Goal: Task Accomplishment & Management: Complete application form

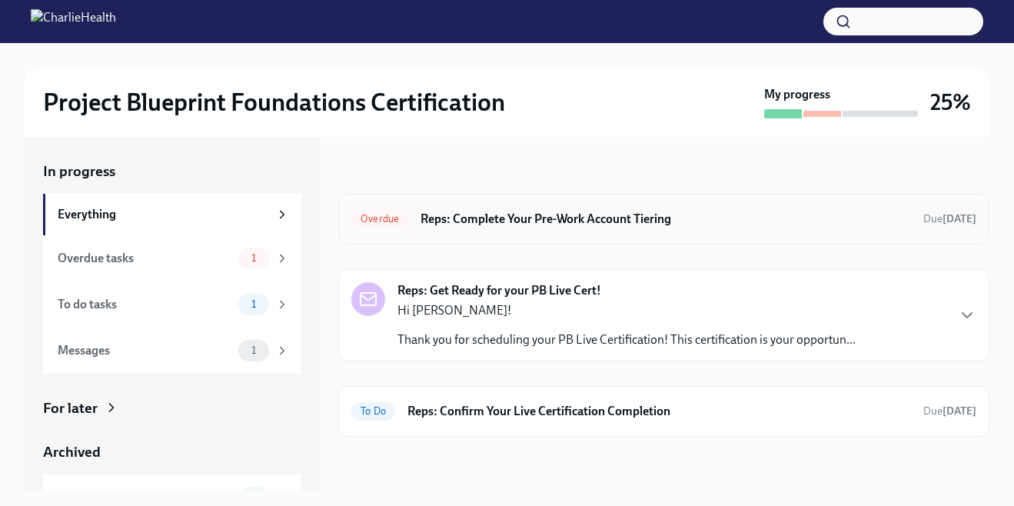
scroll to position [3, 0]
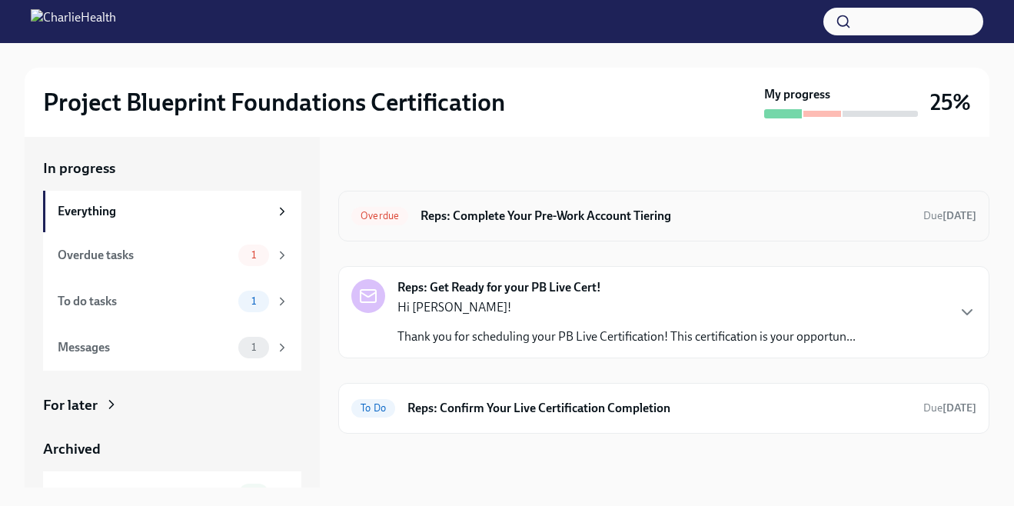
click at [682, 215] on h6 "Reps: Complete Your Pre-Work Account Tiering" at bounding box center [665, 215] width 490 height 17
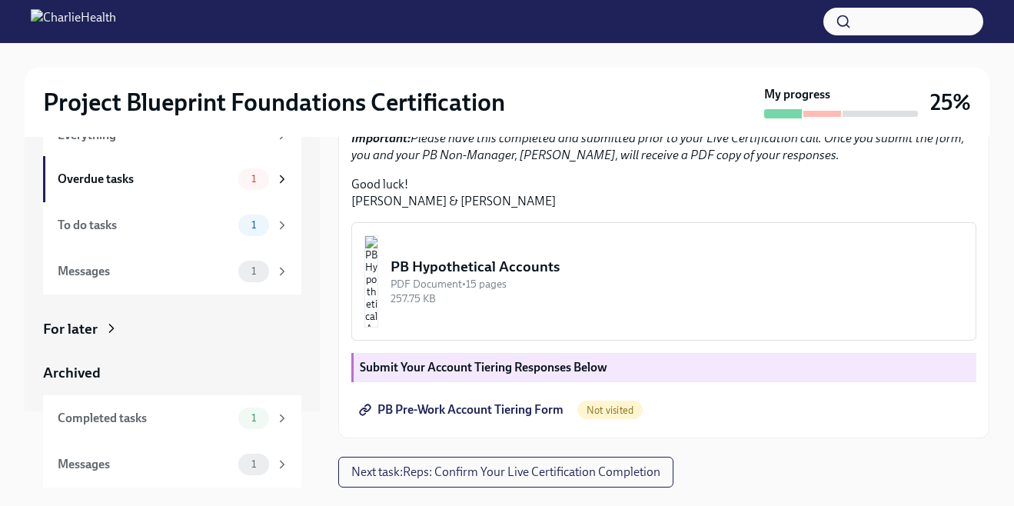
scroll to position [456, 0]
click at [501, 413] on span "PB Pre-Work Account Tiering Form" at bounding box center [462, 409] width 201 height 15
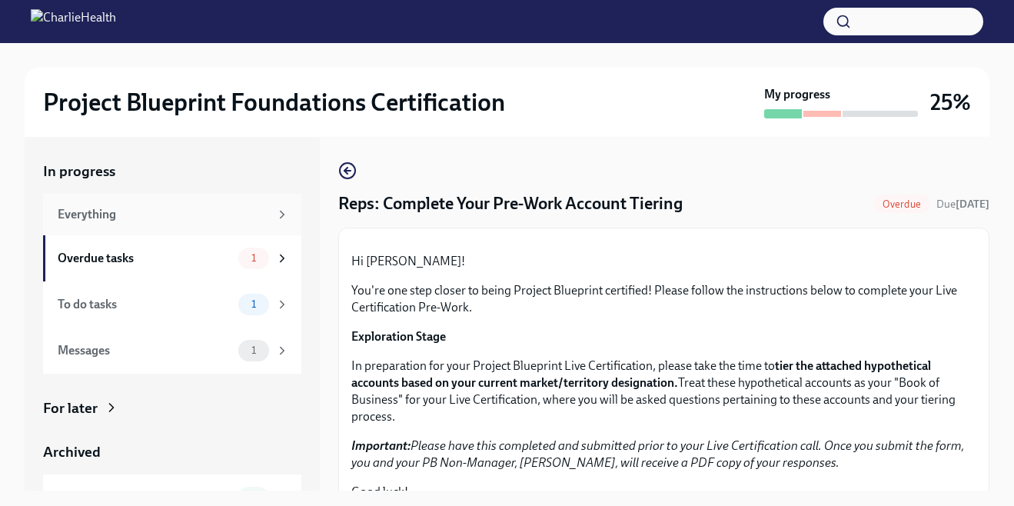
scroll to position [76, 0]
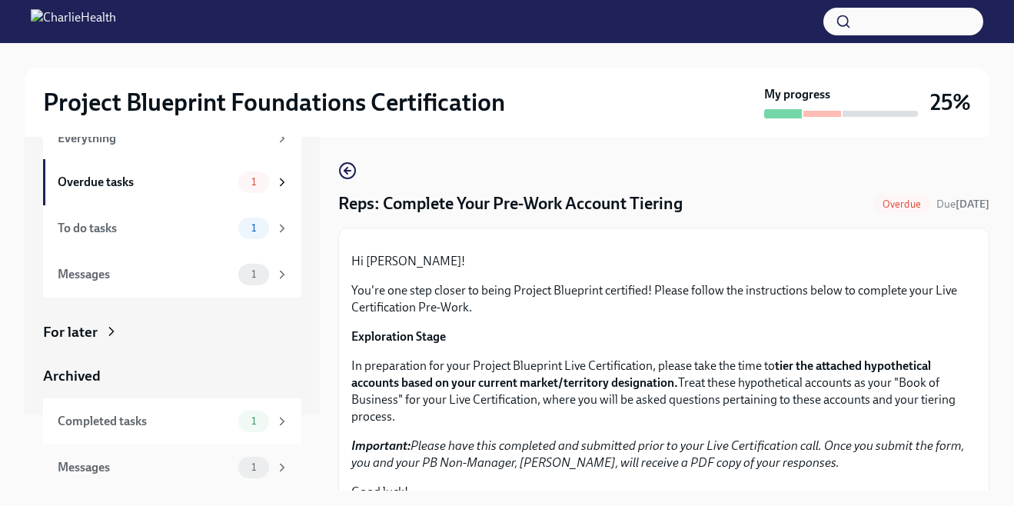
click at [146, 472] on div "Messages" at bounding box center [145, 467] width 174 height 17
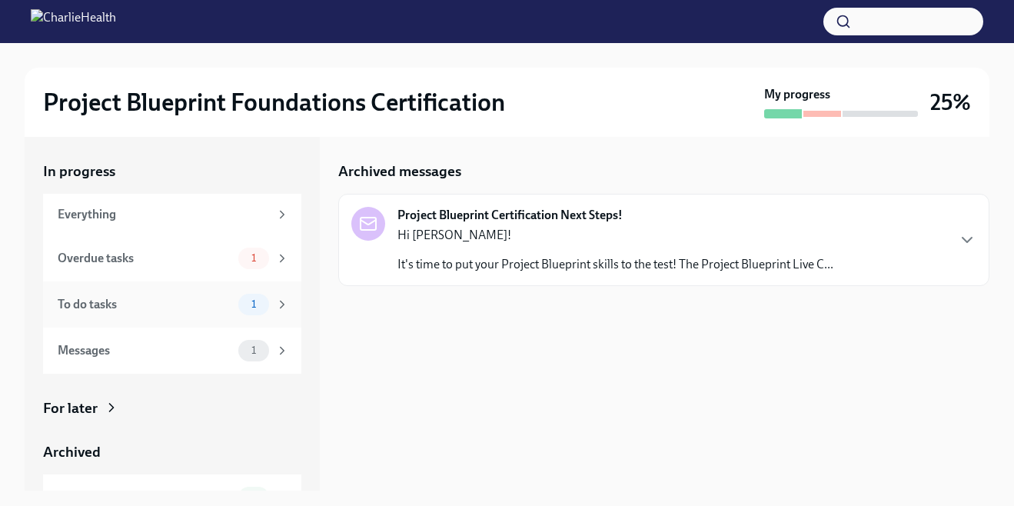
click at [181, 307] on div "To do tasks" at bounding box center [145, 304] width 174 height 17
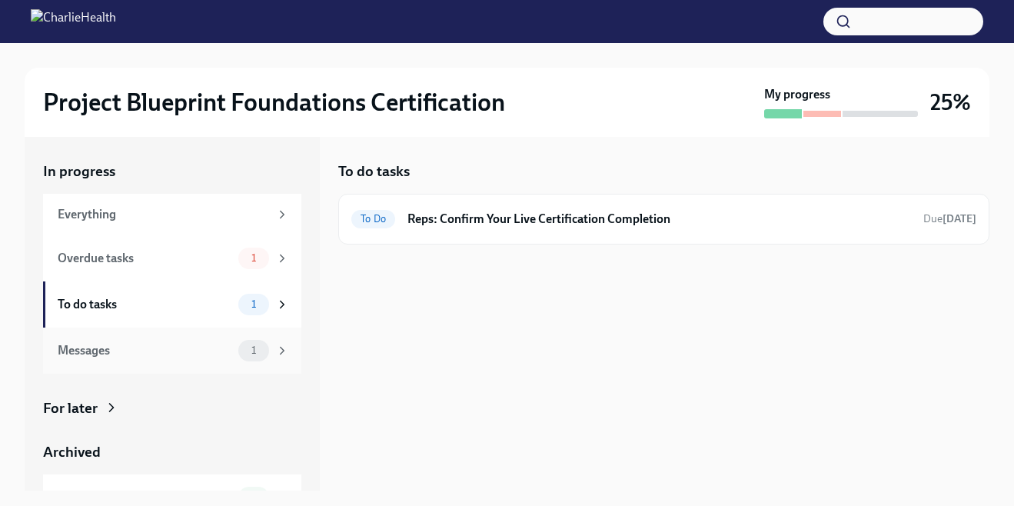
click at [196, 353] on div "Messages" at bounding box center [145, 350] width 174 height 17
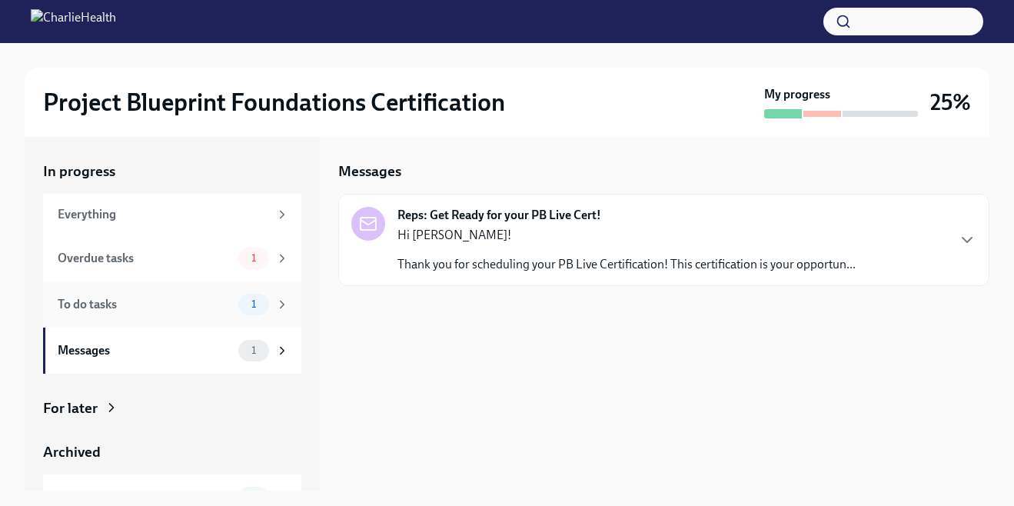
click at [204, 302] on div "To do tasks" at bounding box center [145, 304] width 174 height 17
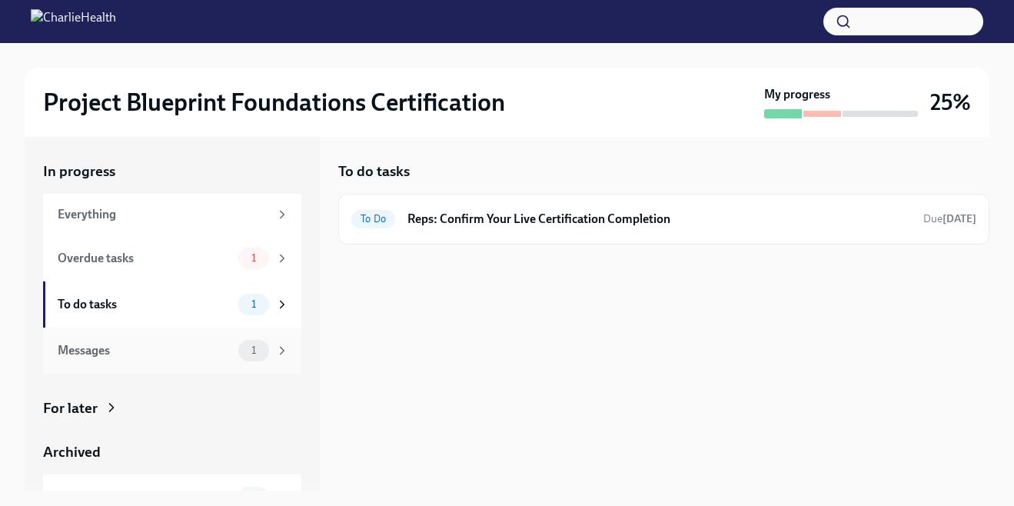
click at [201, 351] on div "Messages" at bounding box center [145, 350] width 174 height 17
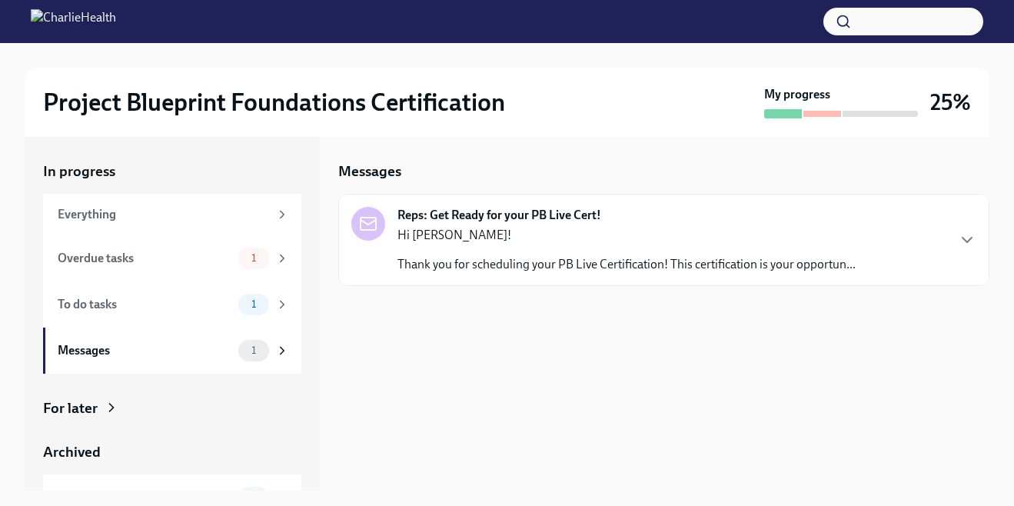
click at [41, 19] on img at bounding box center [73, 21] width 85 height 25
click at [47, 17] on img at bounding box center [73, 21] width 85 height 25
click at [81, 18] on img at bounding box center [73, 21] width 85 height 25
click at [801, 107] on div "My progress" at bounding box center [841, 102] width 154 height 32
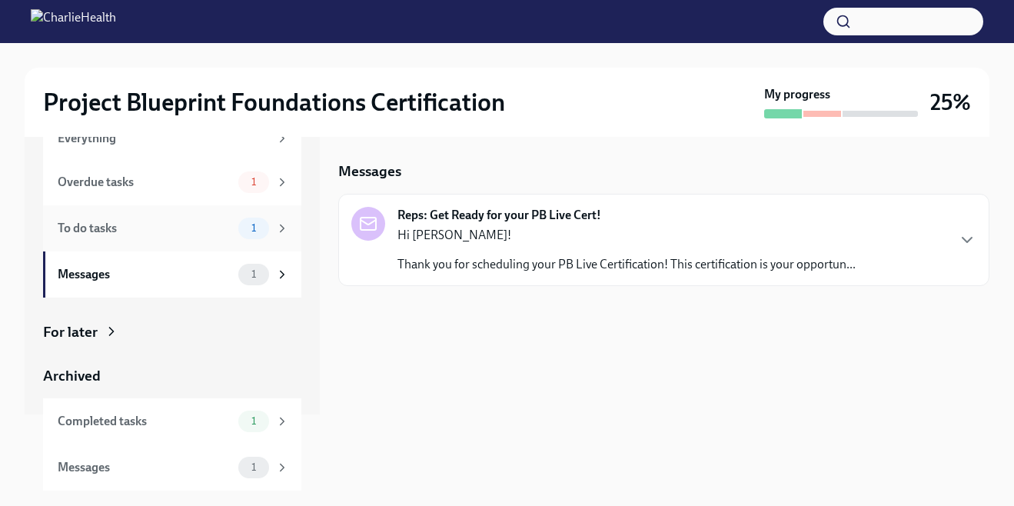
click at [153, 231] on div "To do tasks" at bounding box center [145, 228] width 174 height 17
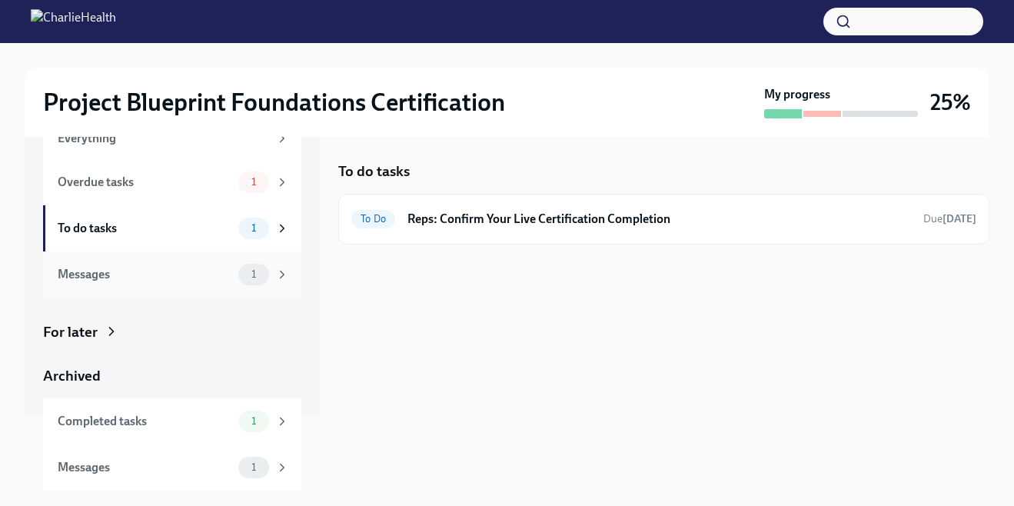
click at [157, 269] on div "Messages" at bounding box center [145, 274] width 174 height 17
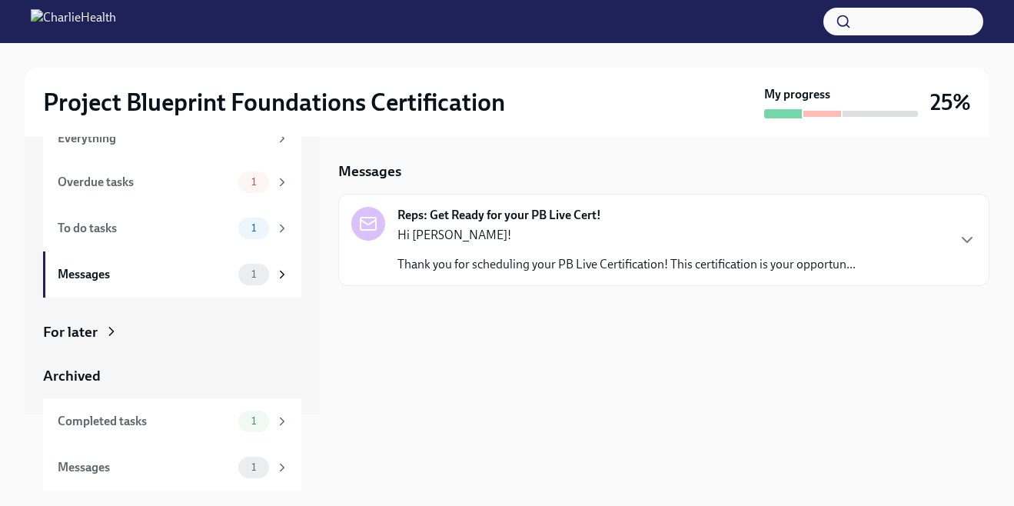
click at [526, 241] on p "Hi [PERSON_NAME]!" at bounding box center [626, 235] width 458 height 17
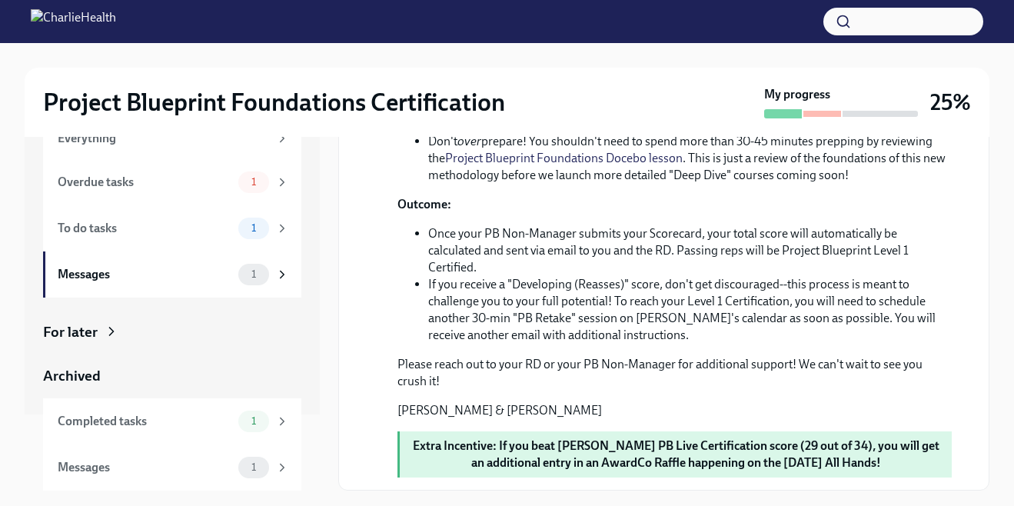
scroll to position [3, 0]
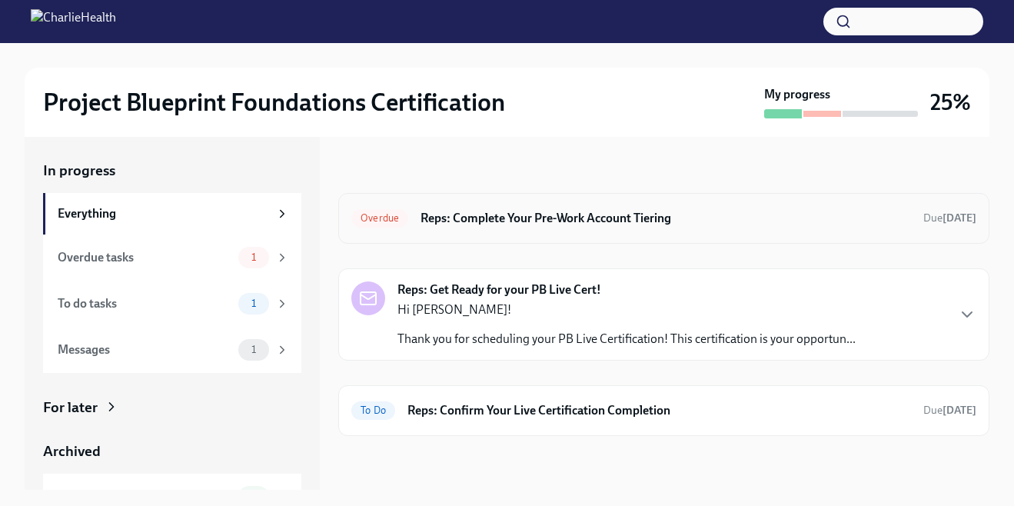
scroll to position [3, 0]
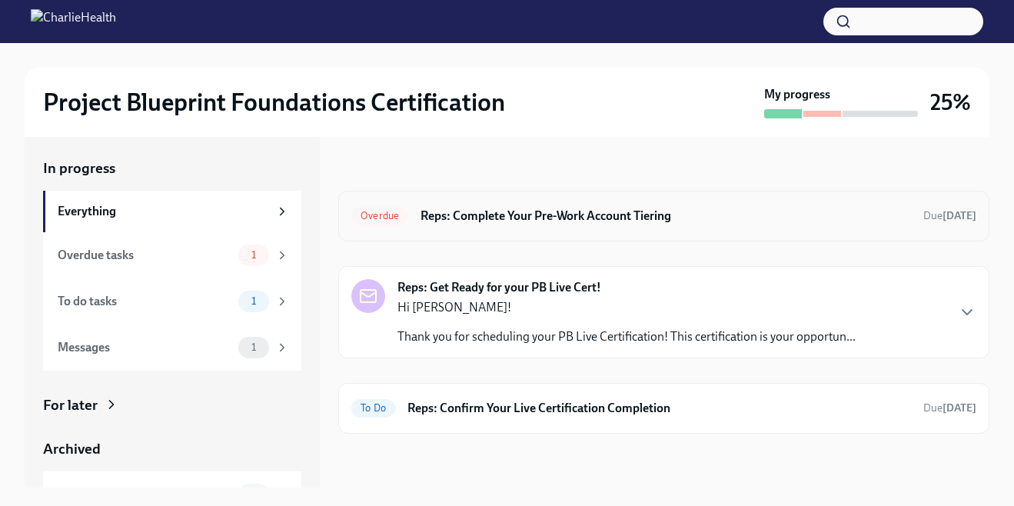
click at [511, 215] on h6 "Reps: Complete Your Pre-Work Account Tiering" at bounding box center [665, 215] width 490 height 17
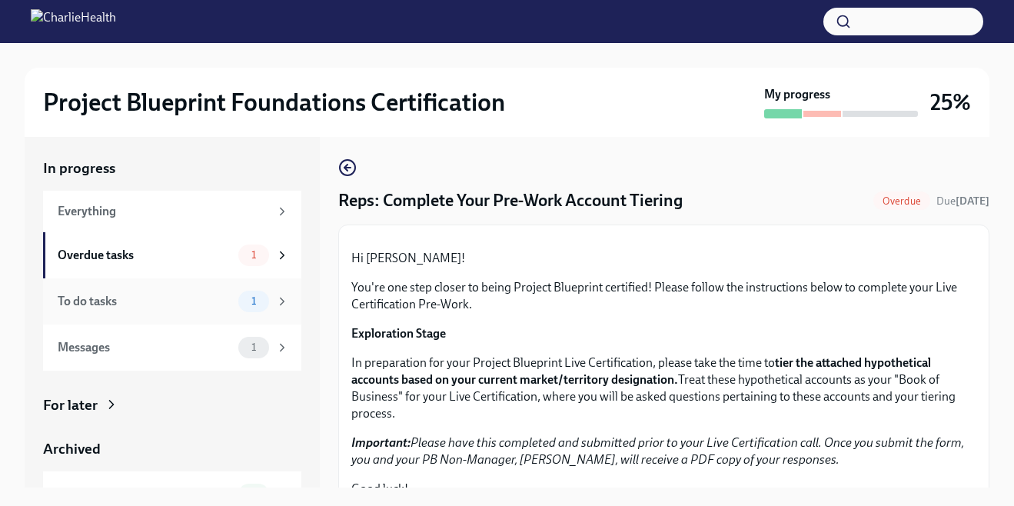
click at [231, 303] on div "To do tasks" at bounding box center [145, 301] width 174 height 17
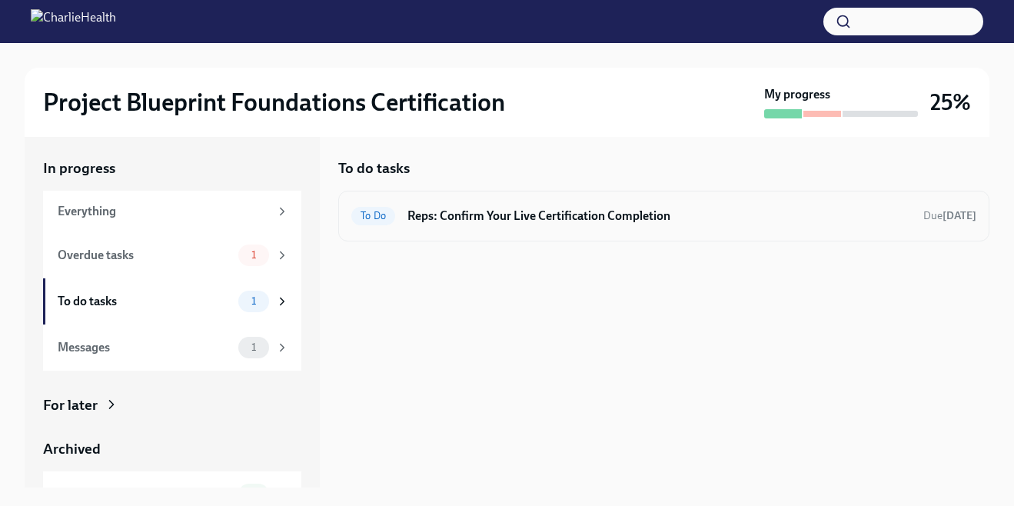
click at [582, 213] on h6 "Reps: Confirm Your Live Certification Completion" at bounding box center [658, 215] width 503 height 17
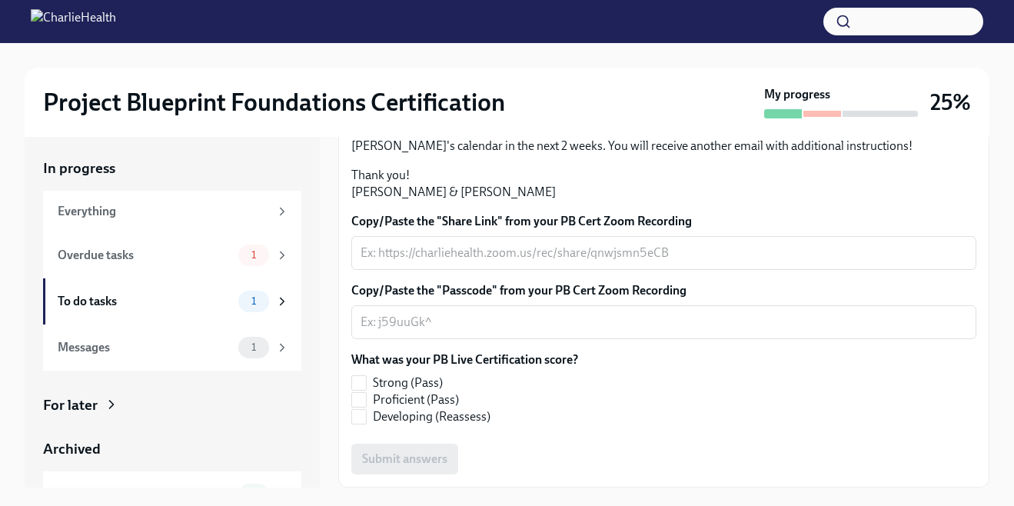
scroll to position [420, 0]
click at [358, 403] on input "Proficient (Pass)" at bounding box center [359, 400] width 14 height 14
checkbox input "true"
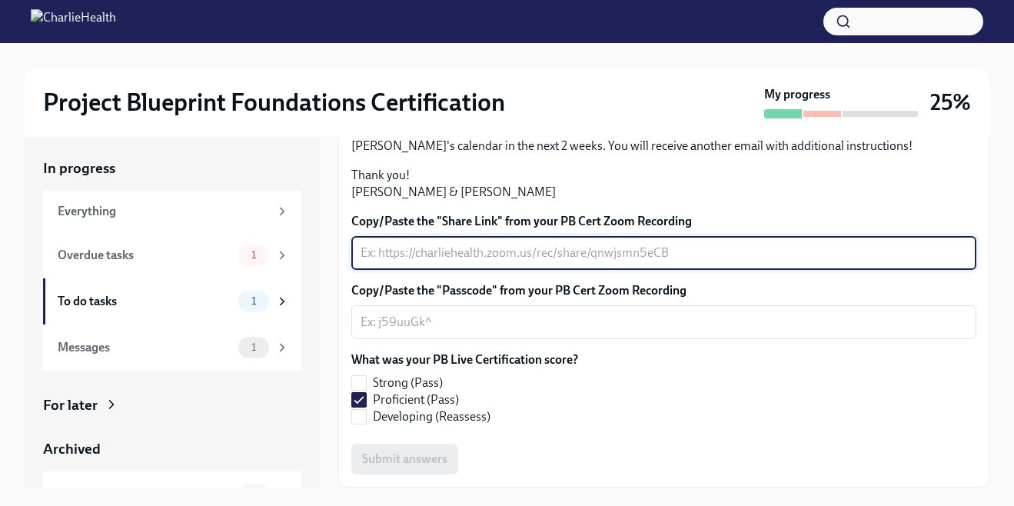
click at [405, 262] on textarea "Copy/Paste the "Share Link" from your PB Cert Zoom Recording" at bounding box center [663, 253] width 606 height 18
type textarea "n/a"
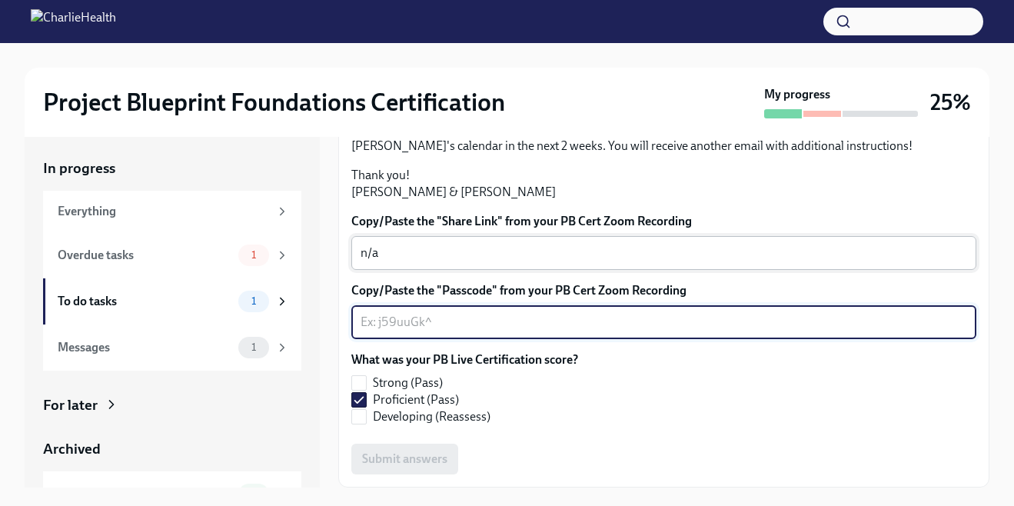
type textarea "b"
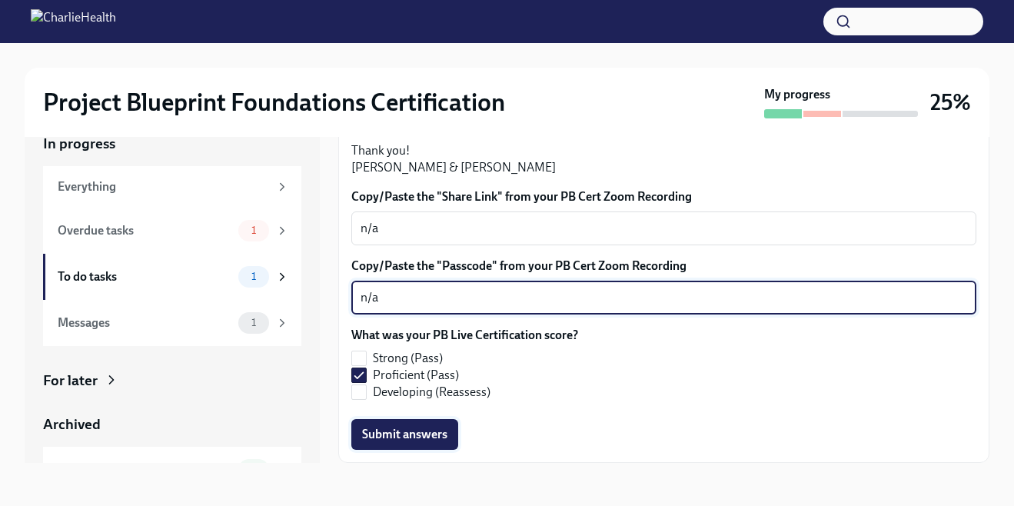
type textarea "n/a"
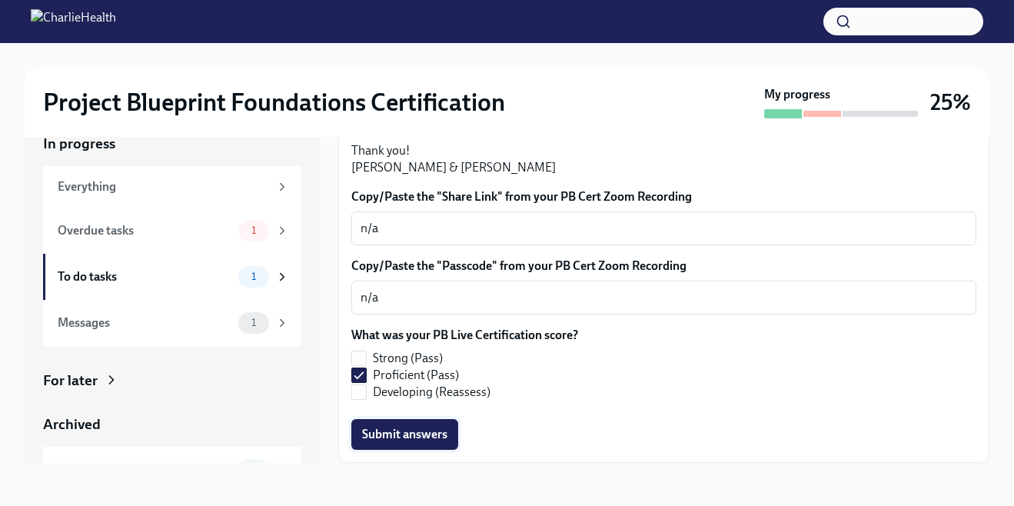
click at [408, 430] on span "Submit answers" at bounding box center [404, 433] width 85 height 15
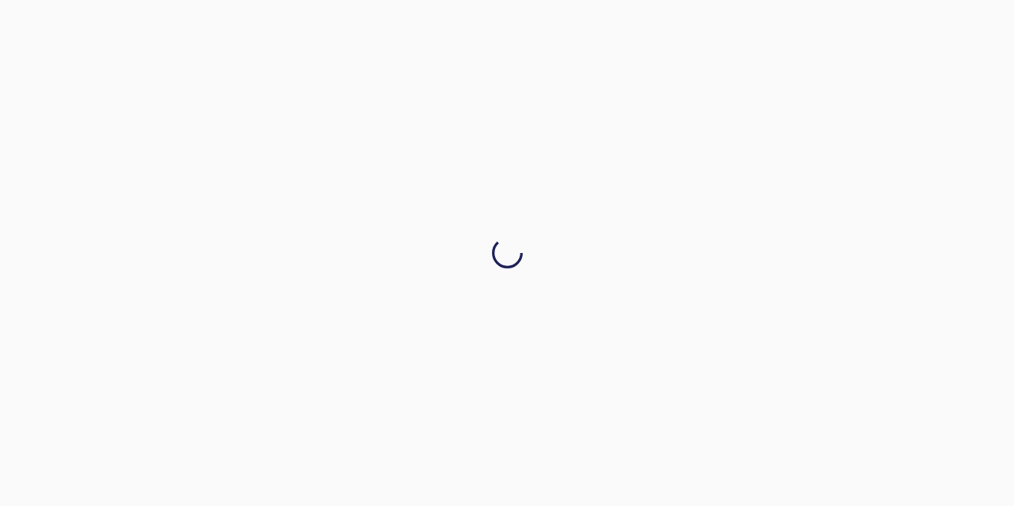
scroll to position [0, 0]
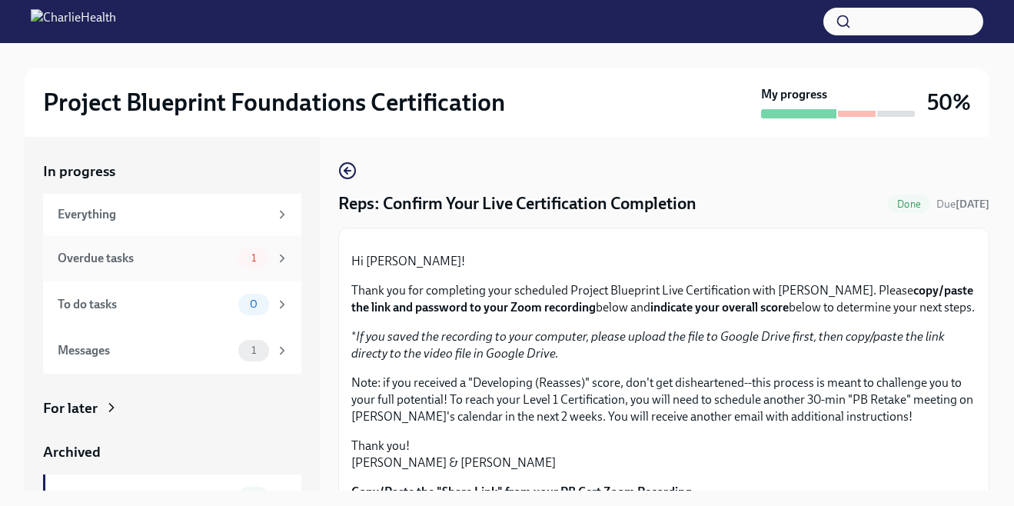
click at [194, 272] on div "Overdue tasks 1" at bounding box center [172, 258] width 258 height 46
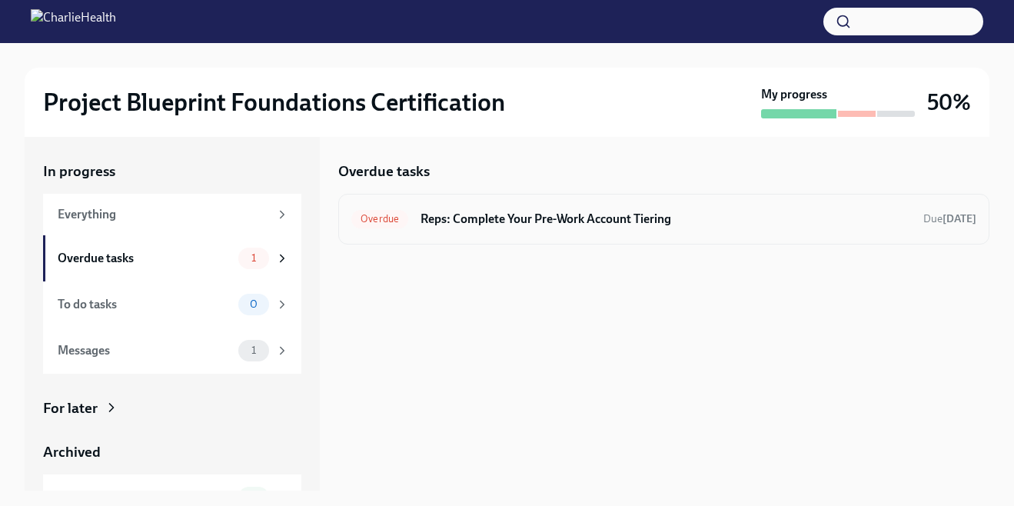
click at [569, 207] on div "Overdue Reps: Complete Your Pre-Work Account Tiering Due [DATE]" at bounding box center [663, 219] width 625 height 25
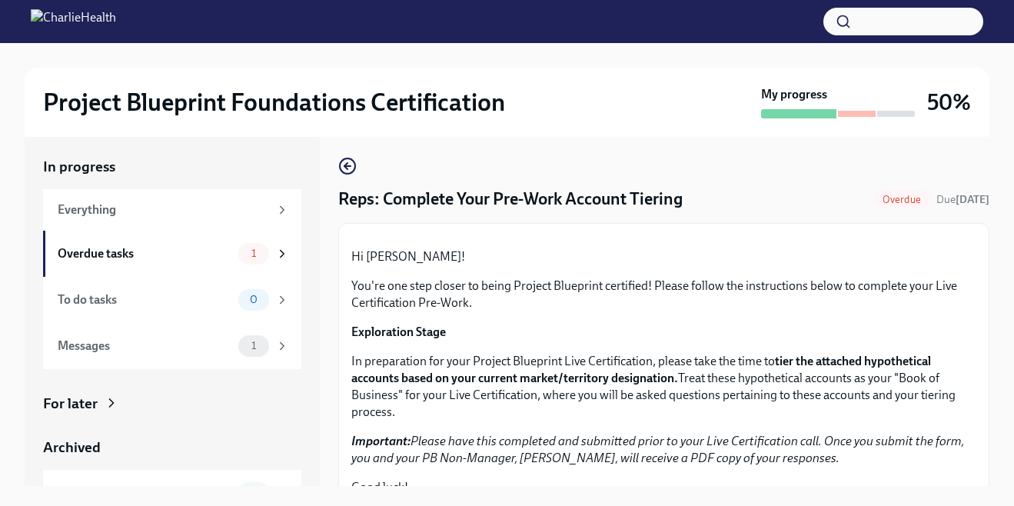
click at [891, 203] on span "Overdue" at bounding box center [901, 200] width 57 height 12
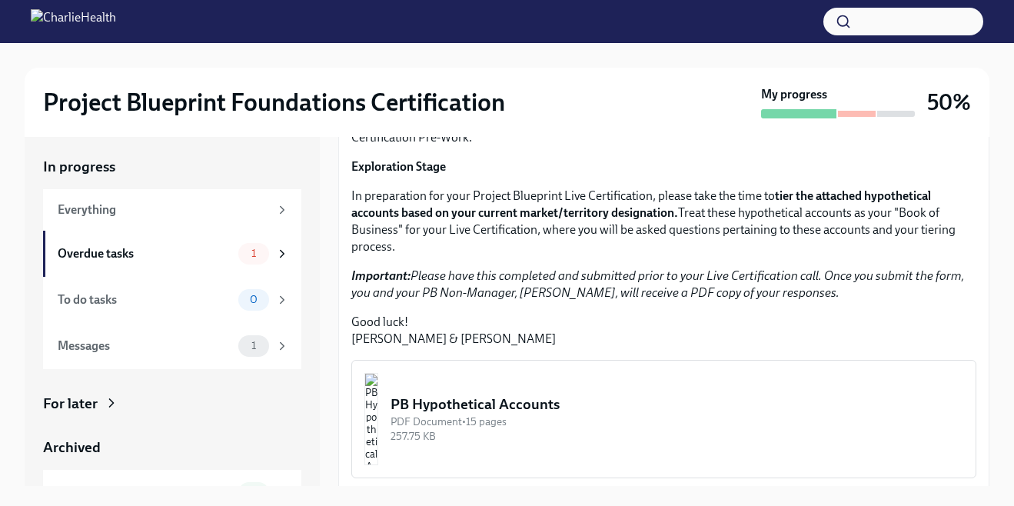
scroll to position [407, 0]
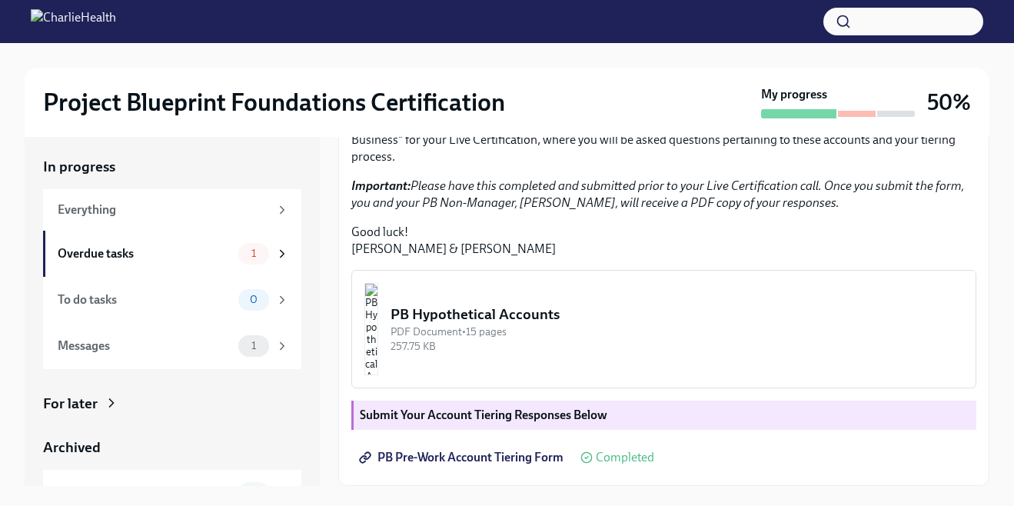
click at [493, 458] on span "PB Pre-Work Account Tiering Form" at bounding box center [462, 457] width 201 height 15
